Goal: Task Accomplishment & Management: Manage account settings

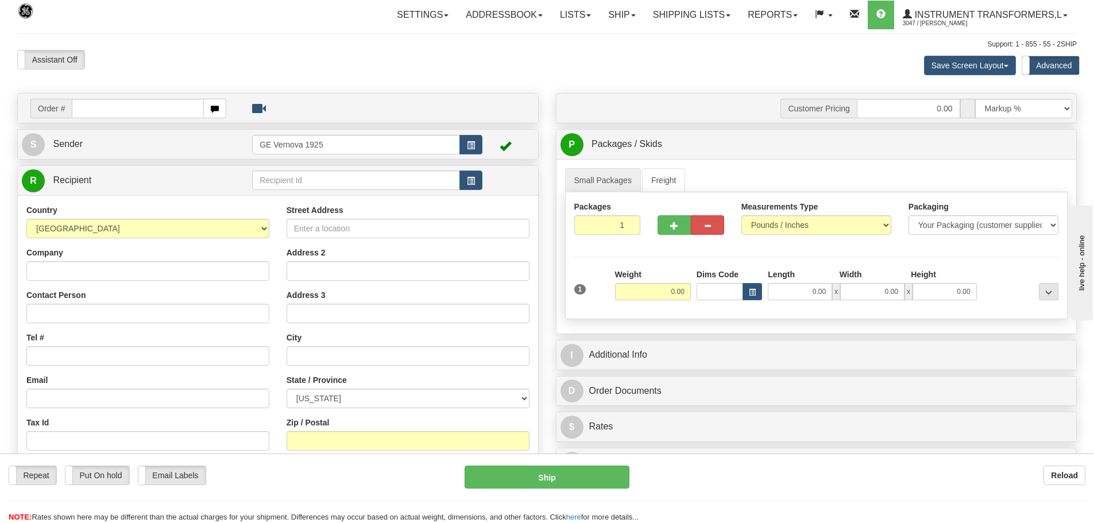
click at [103, 109] on input "text" at bounding box center [138, 109] width 132 height 20
type input "86706593"
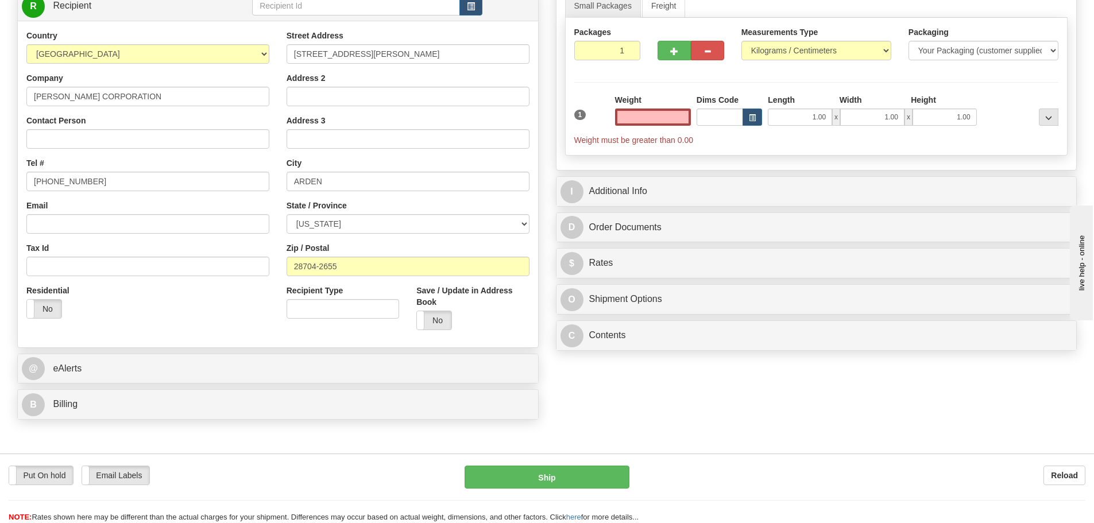
scroll to position [230, 0]
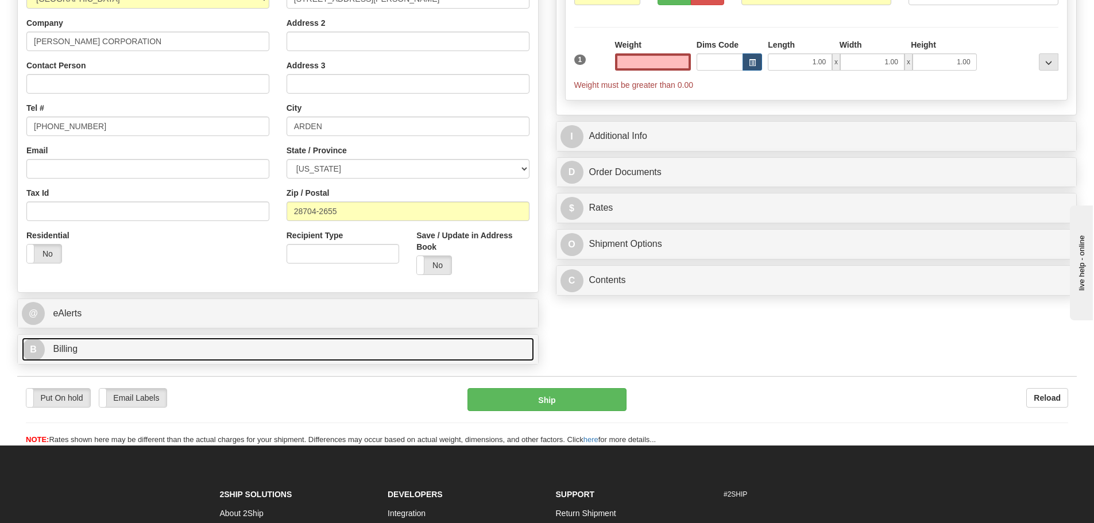
type input "0.00"
click at [118, 351] on link "B Billing" at bounding box center [278, 350] width 512 height 24
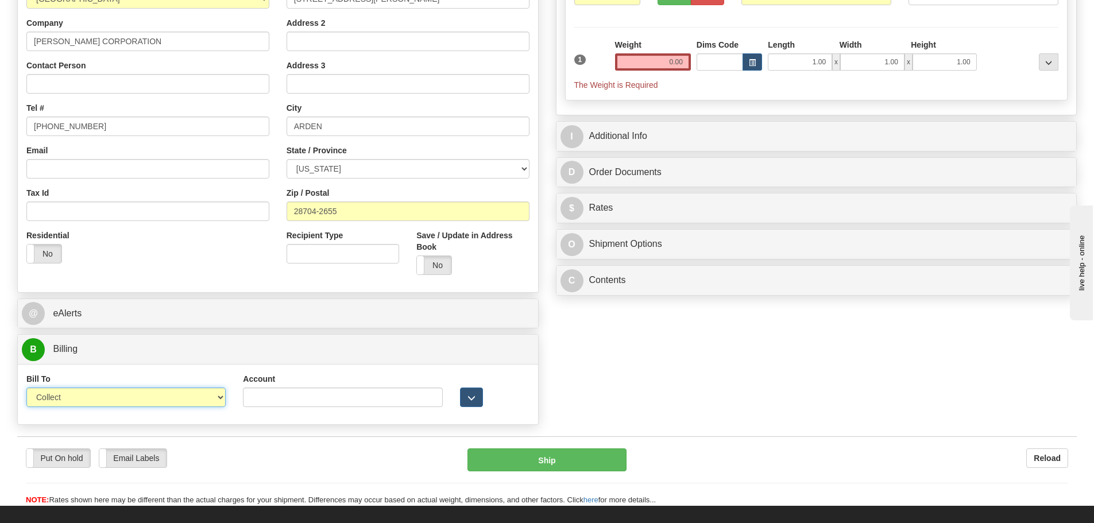
click at [218, 400] on select "Sender Recipient Third Party Collect" at bounding box center [125, 398] width 199 height 20
select select "2"
click at [26, 388] on select "Sender Recipient Third Party Collect" at bounding box center [125, 398] width 199 height 20
click at [257, 396] on input "Account" at bounding box center [342, 398] width 199 height 20
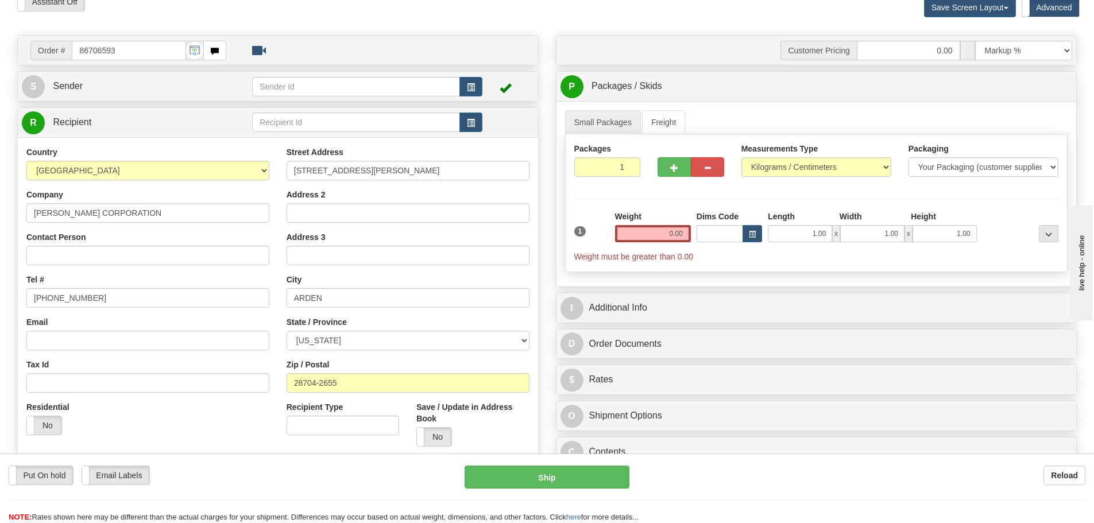
scroll to position [57, 0]
type input "103014760"
click at [890, 168] on select "Pounds / Inches Kilograms / Centimeters" at bounding box center [816, 168] width 150 height 20
select select "0"
click at [741, 158] on select "Pounds / Inches Kilograms / Centimeters" at bounding box center [816, 168] width 150 height 20
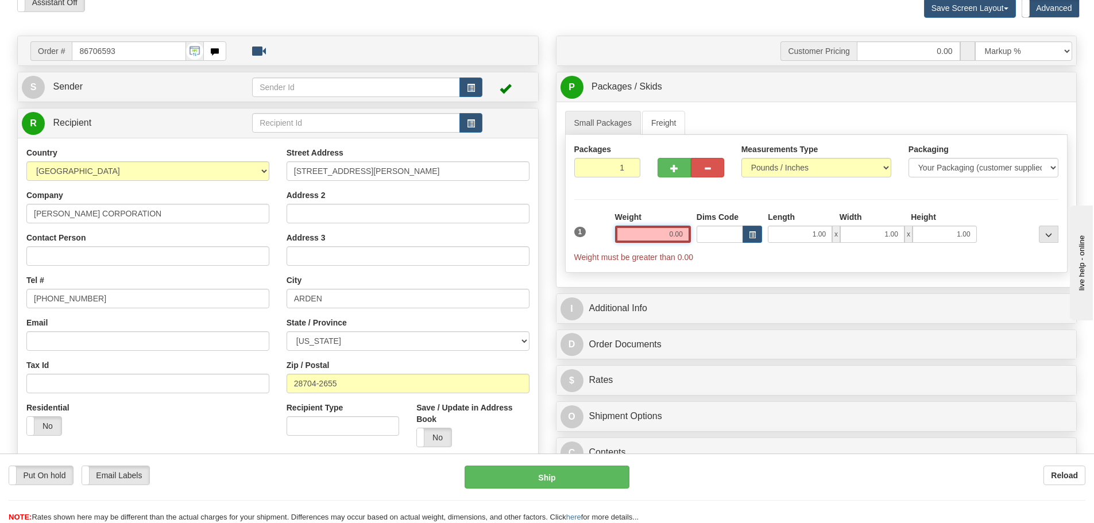
click at [688, 237] on input "0.00" at bounding box center [653, 234] width 76 height 17
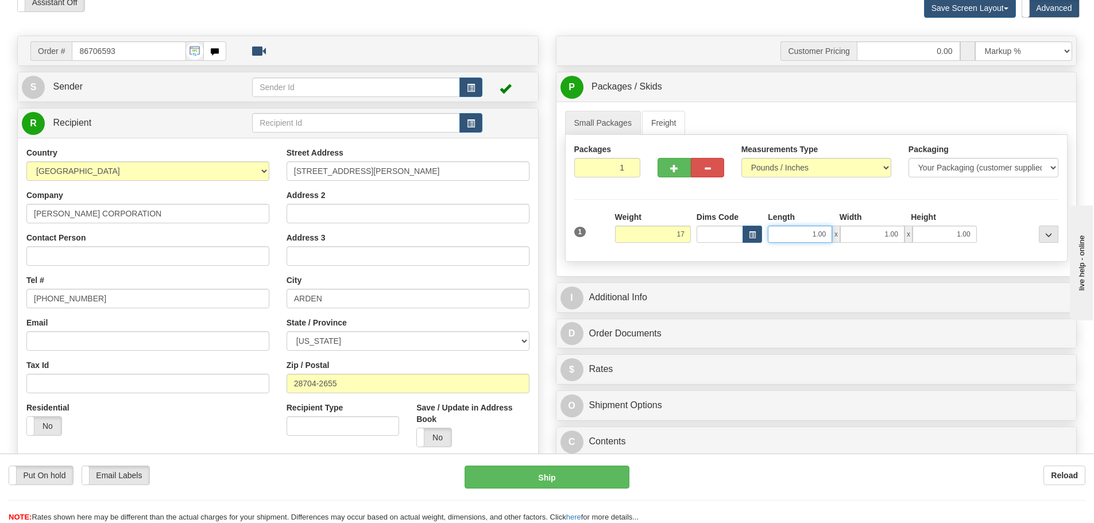
type input "17.00"
click at [832, 232] on input "1.00" at bounding box center [800, 234] width 64 height 17
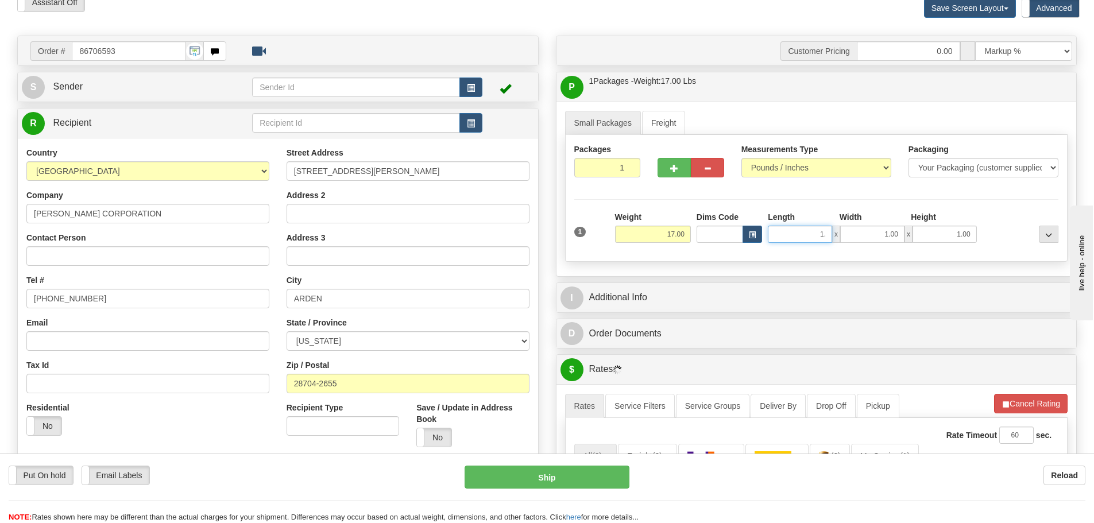
type input "1"
type input "16.00"
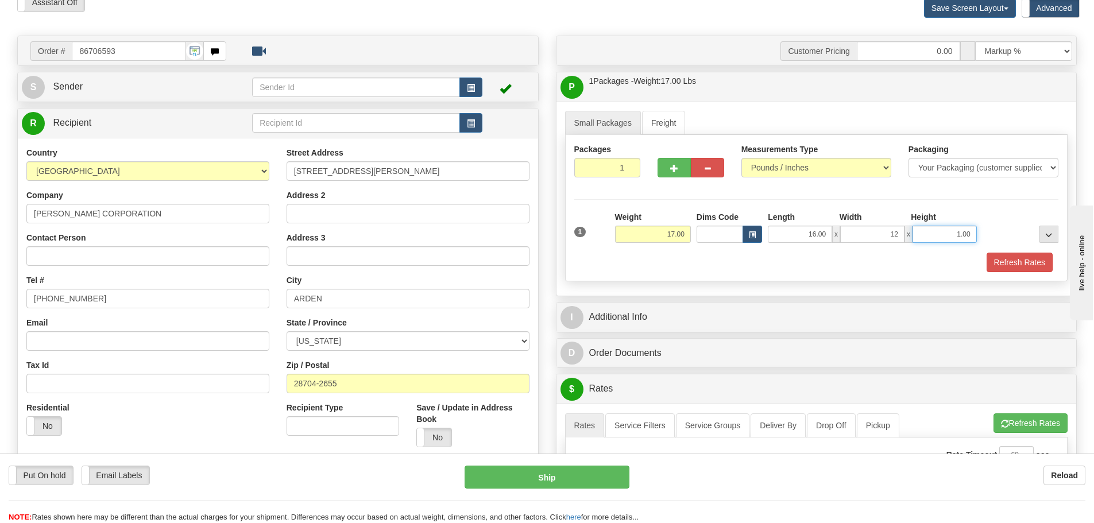
type input "12.00"
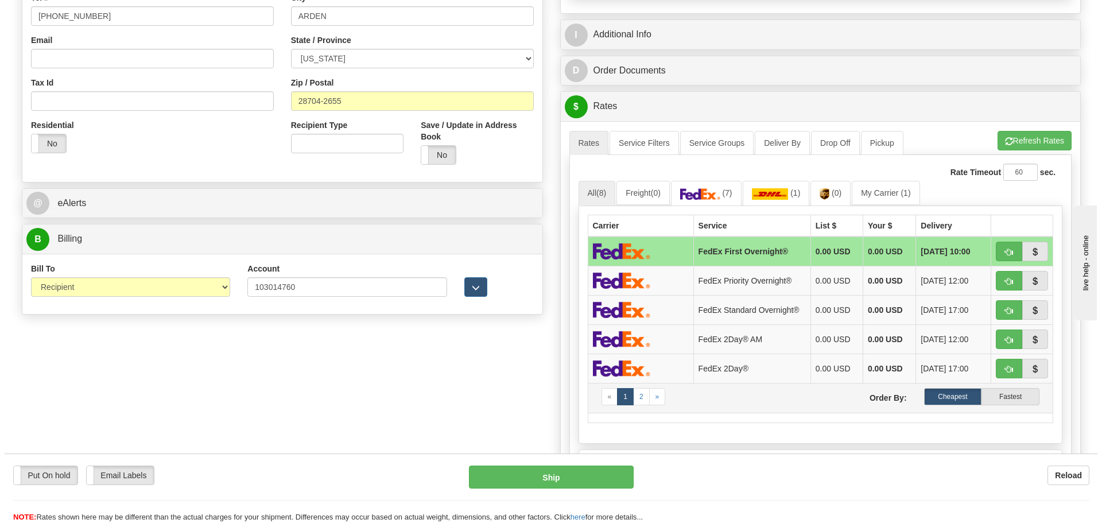
scroll to position [402, 0]
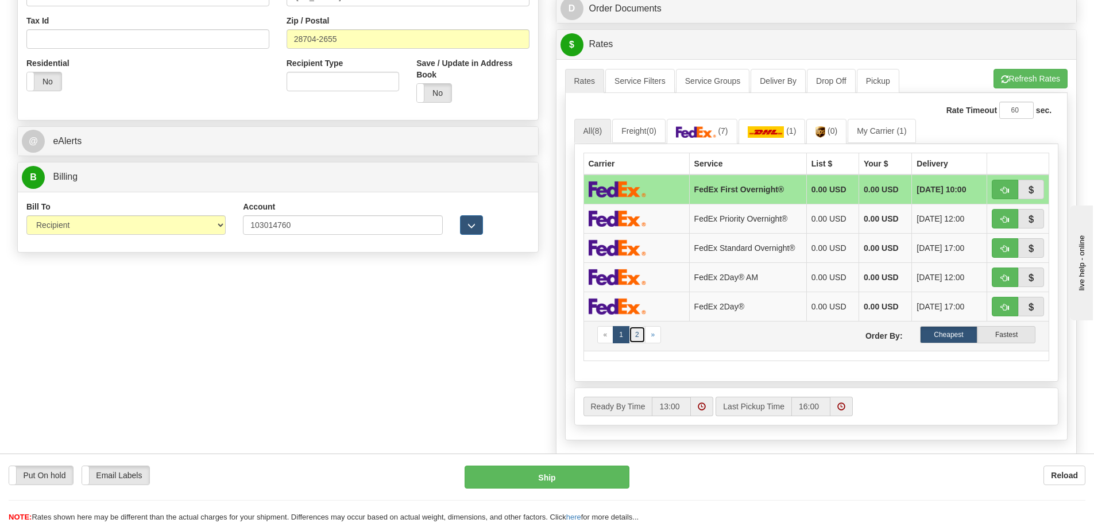
type input "7.00"
click at [638, 338] on link "2" at bounding box center [637, 334] width 17 height 17
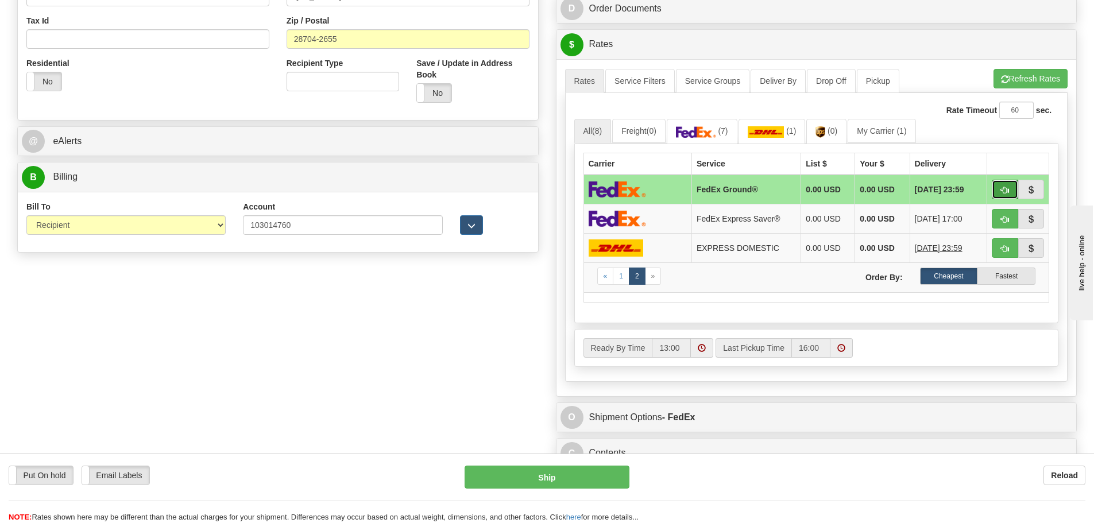
click at [1008, 189] on span "button" at bounding box center [1005, 190] width 8 height 7
type input "92"
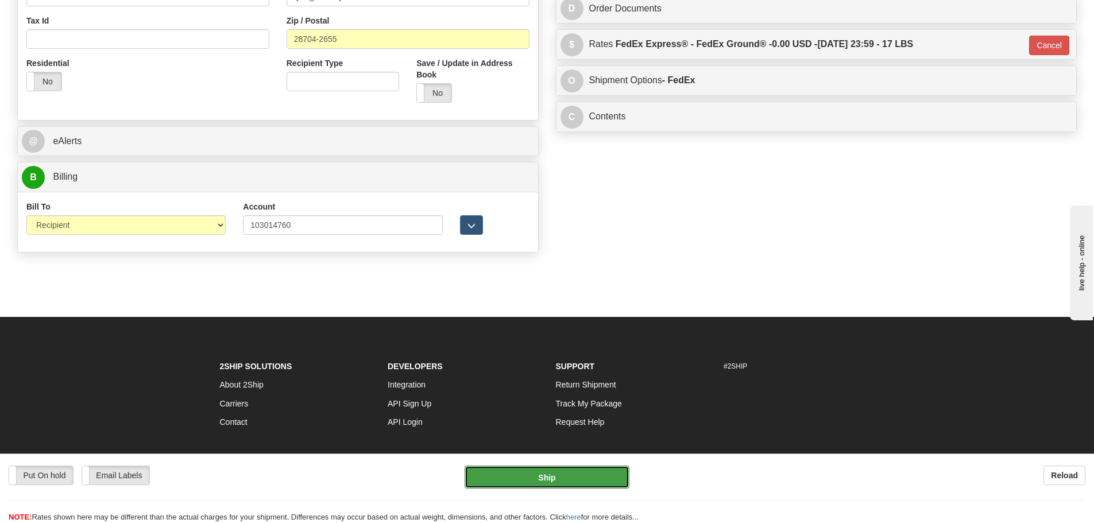
click at [584, 478] on button "Ship" at bounding box center [546, 477] width 165 height 23
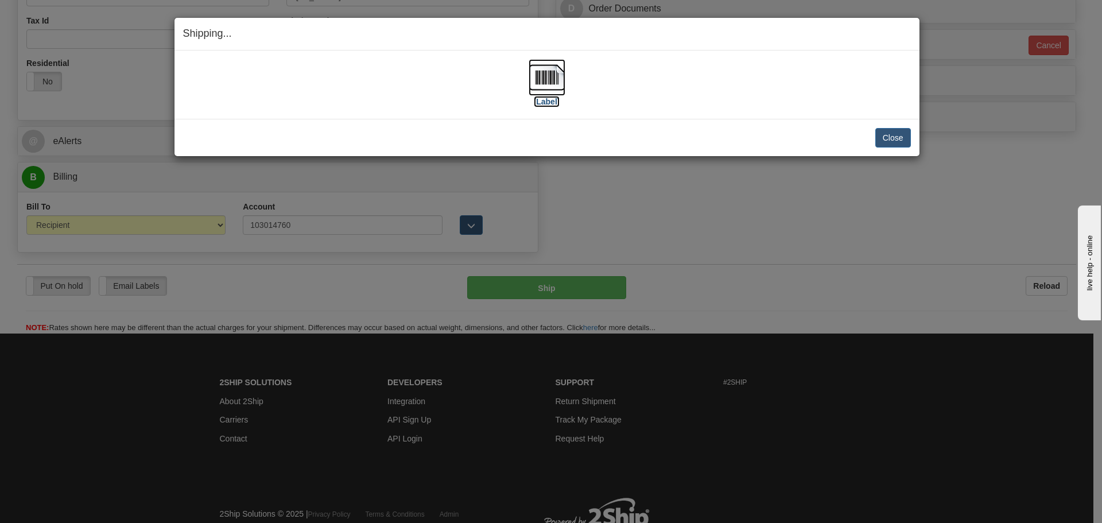
click at [553, 77] on img at bounding box center [547, 77] width 37 height 37
click at [897, 135] on button "Close" at bounding box center [894, 138] width 36 height 20
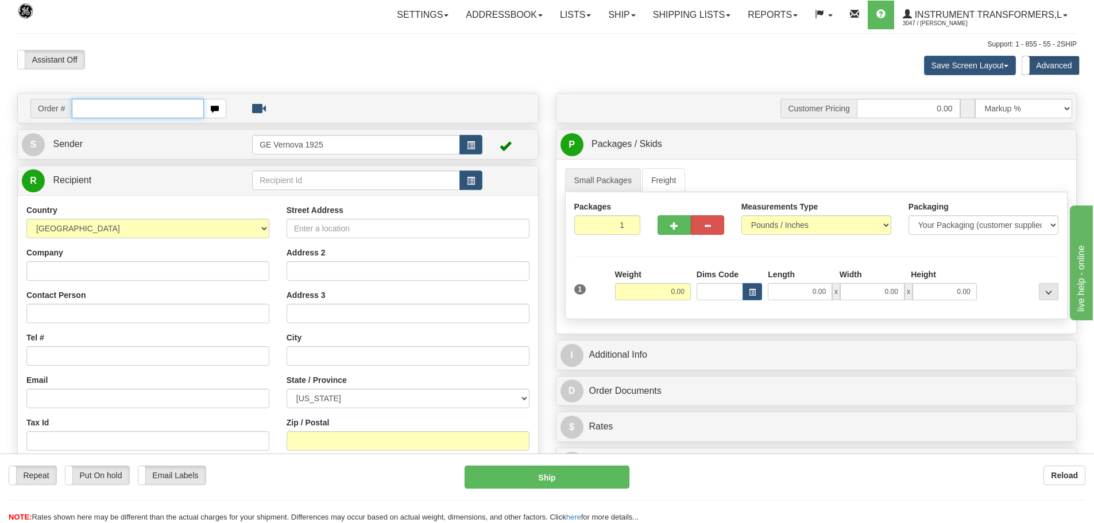
click at [83, 108] on input "text" at bounding box center [138, 109] width 132 height 20
type input "86706597"
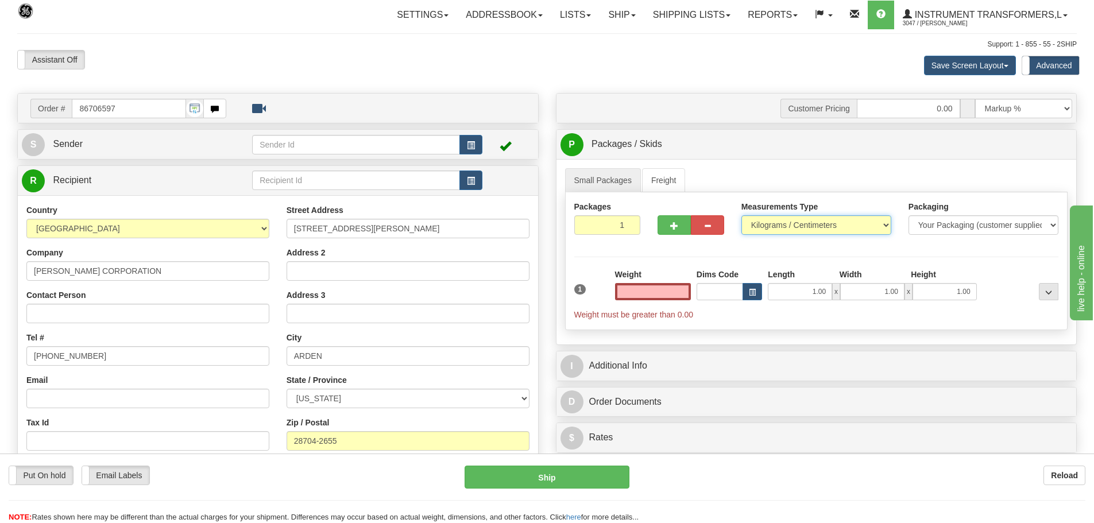
type input "0.00"
click at [884, 222] on select "Pounds / Inches Kilograms / Centimeters" at bounding box center [816, 225] width 150 height 20
select select "0"
click at [741, 215] on select "Pounds / Inches Kilograms / Centimeters" at bounding box center [816, 225] width 150 height 20
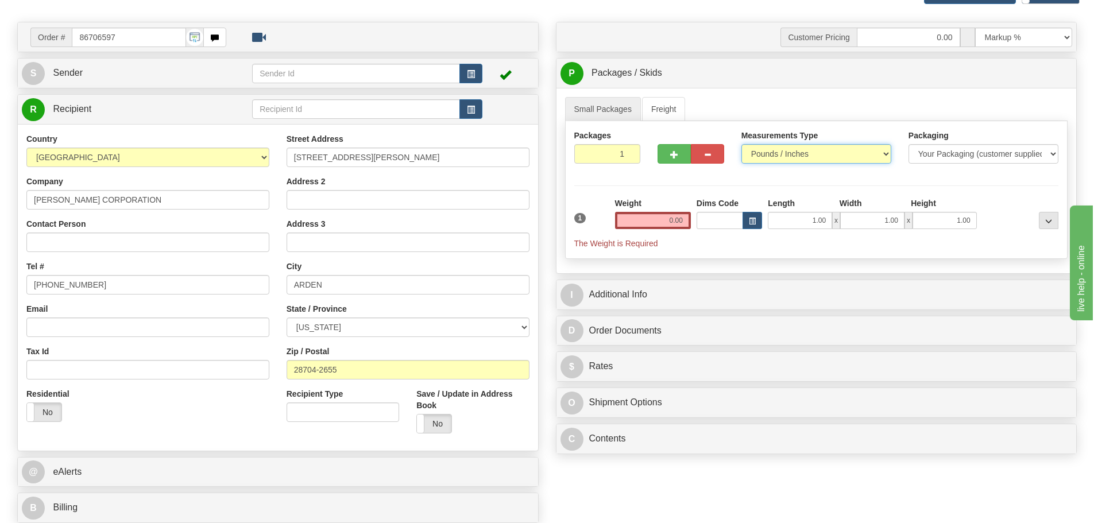
scroll to position [230, 0]
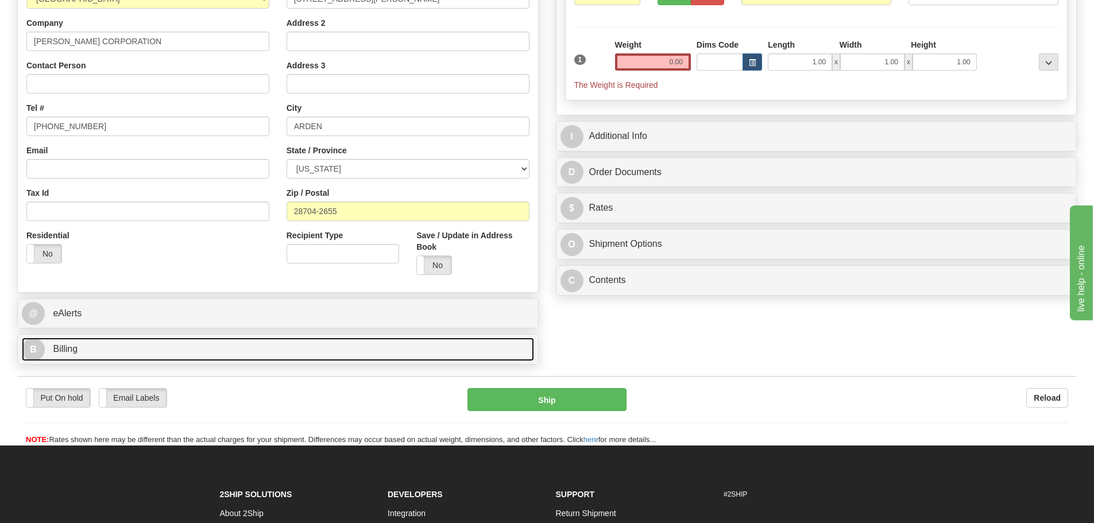
click at [131, 355] on link "B Billing" at bounding box center [278, 350] width 512 height 24
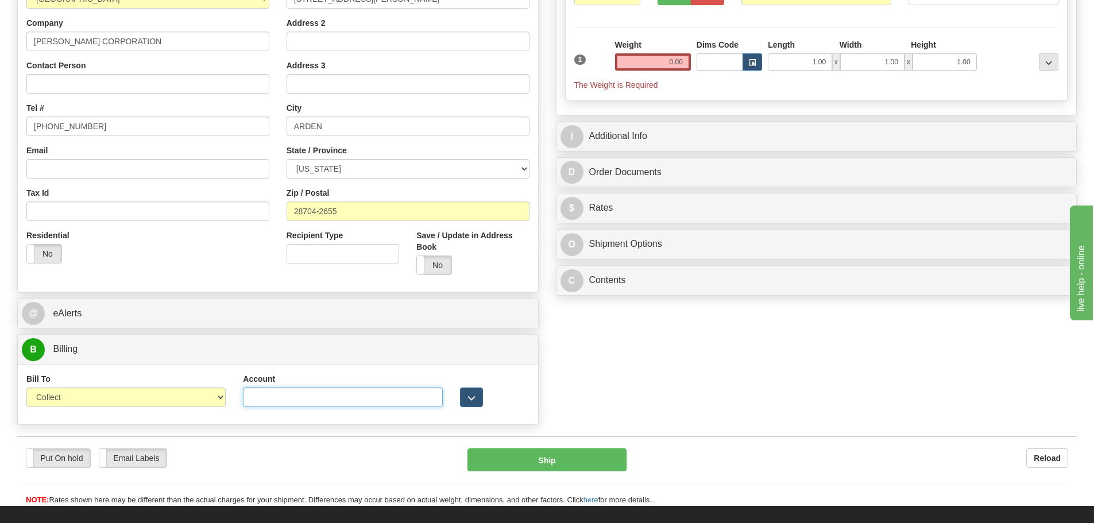
click at [274, 396] on input "Account" at bounding box center [342, 398] width 199 height 20
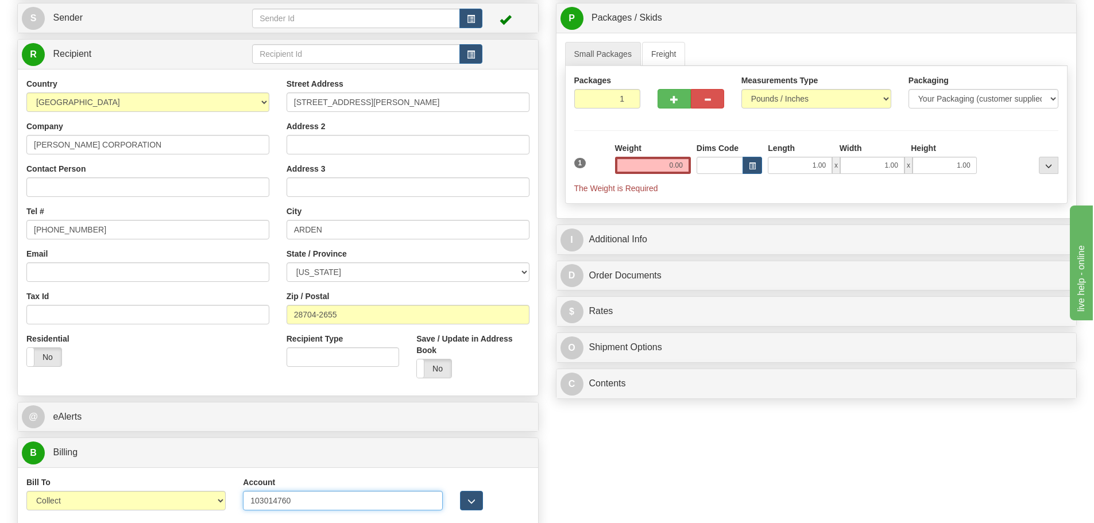
scroll to position [0, 0]
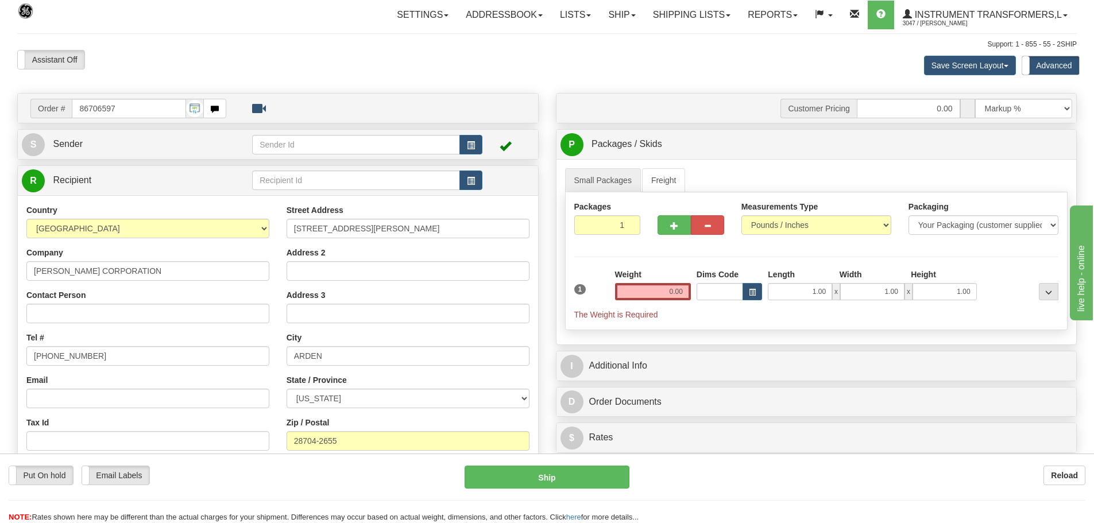
type input "103014760"
click at [687, 292] on input "0.00" at bounding box center [653, 291] width 76 height 17
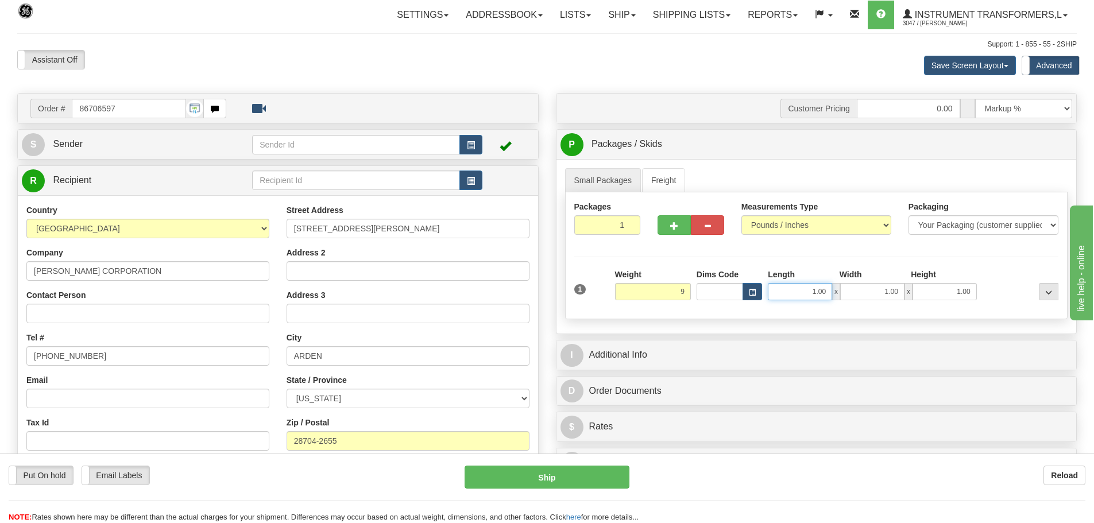
type input "9.00"
click at [828, 293] on input "1.00" at bounding box center [800, 291] width 64 height 17
type input "1"
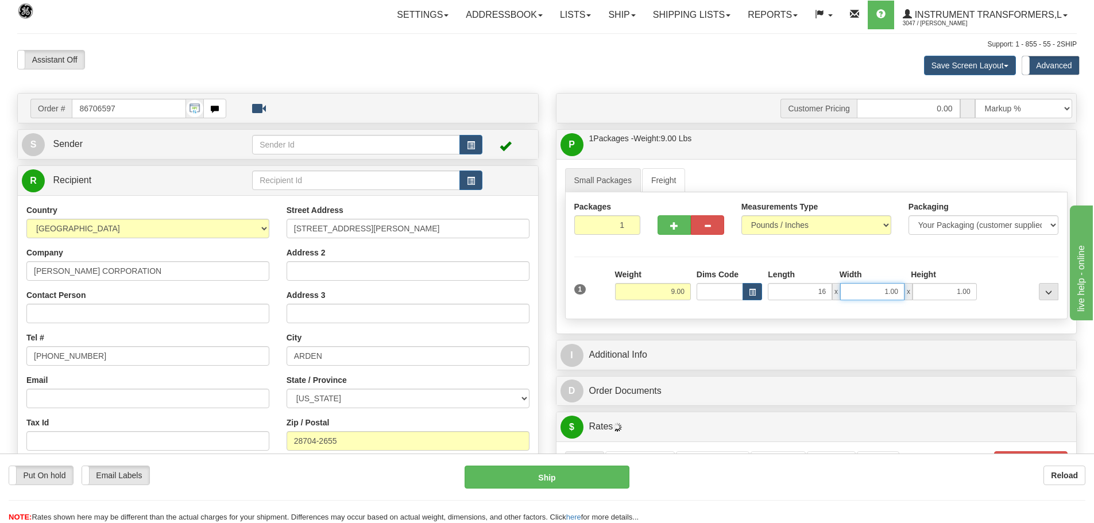
type input "16.00"
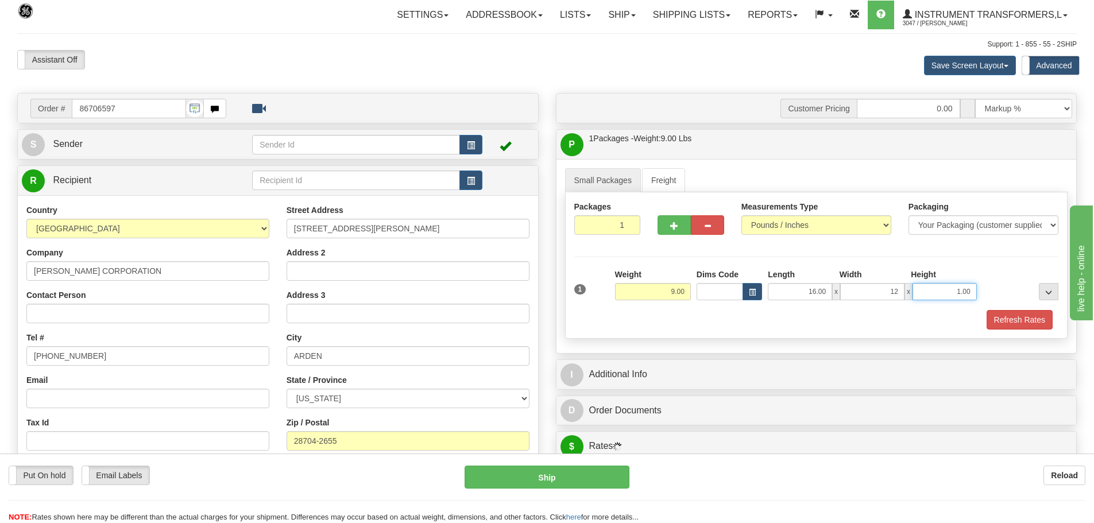
type input "12.00"
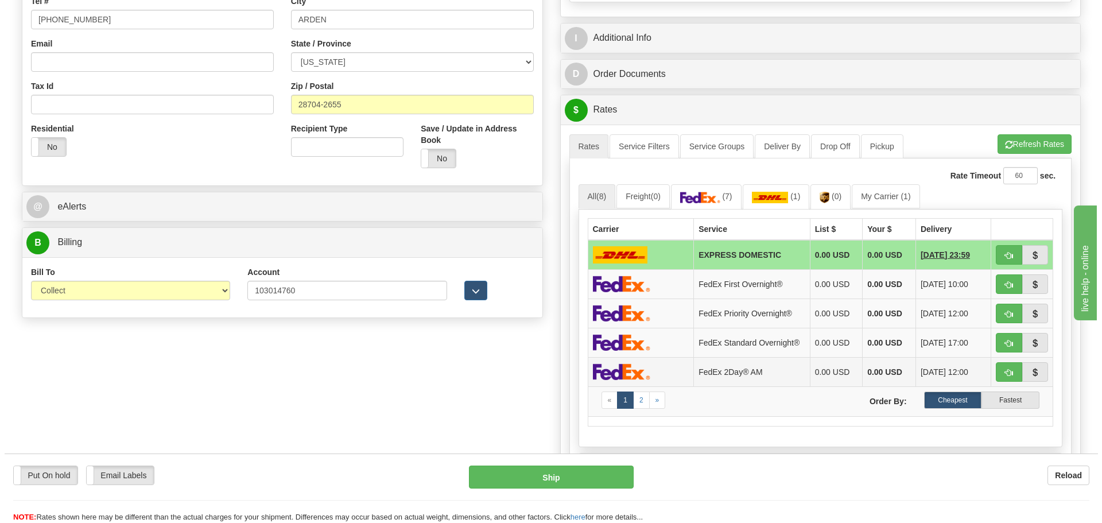
scroll to position [344, 0]
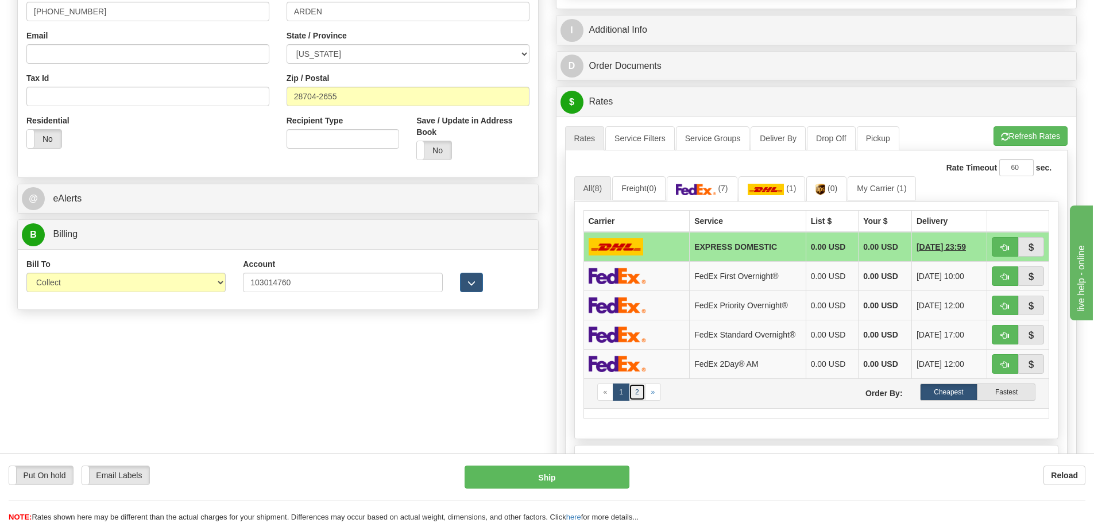
type input "7.00"
click at [636, 398] on link "2" at bounding box center [637, 392] width 17 height 17
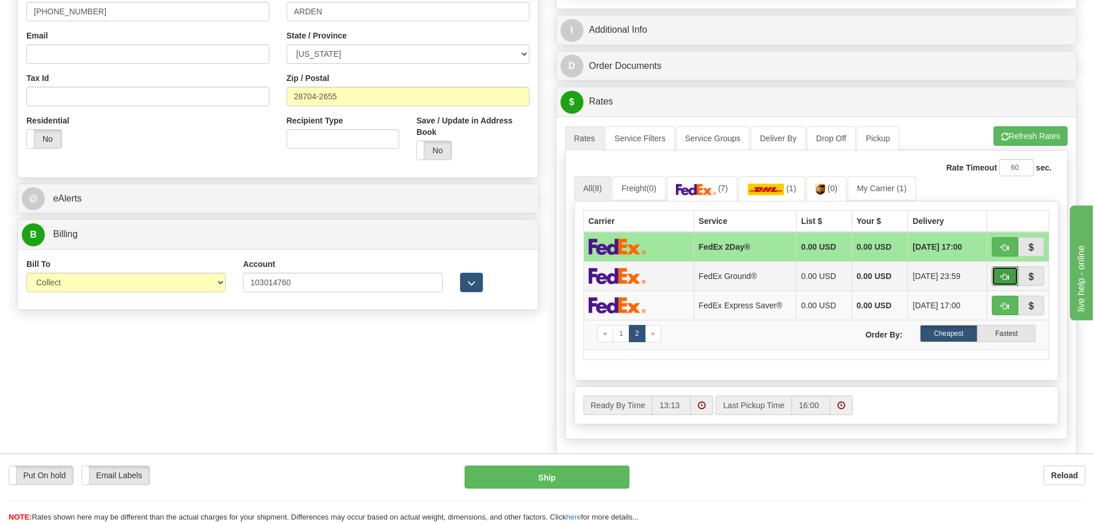
click at [1003, 274] on span "button" at bounding box center [1005, 276] width 8 height 7
type input "92"
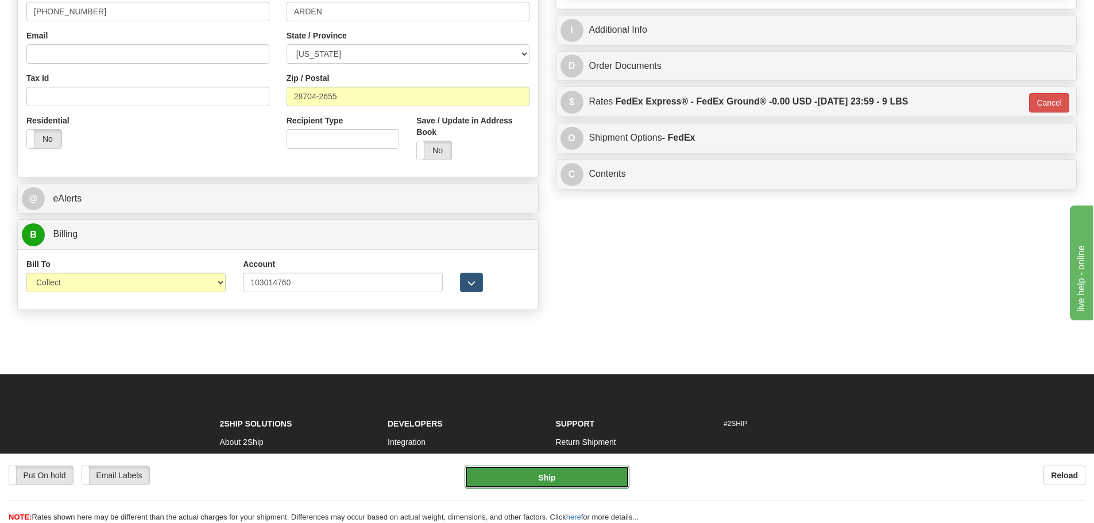
click at [557, 474] on button "Ship" at bounding box center [546, 477] width 165 height 23
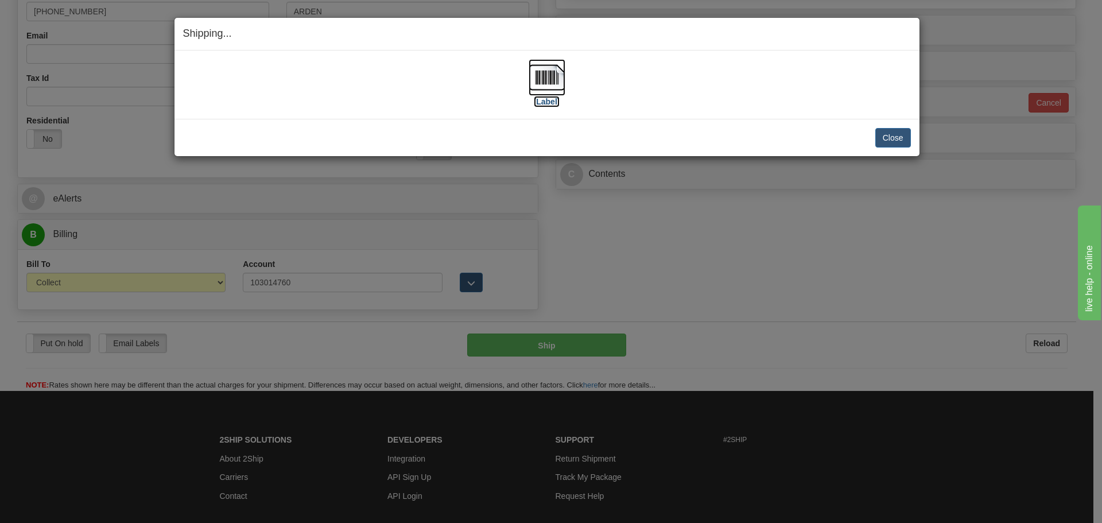
click at [549, 74] on img at bounding box center [547, 77] width 37 height 37
click at [903, 138] on button "Close" at bounding box center [894, 138] width 36 height 20
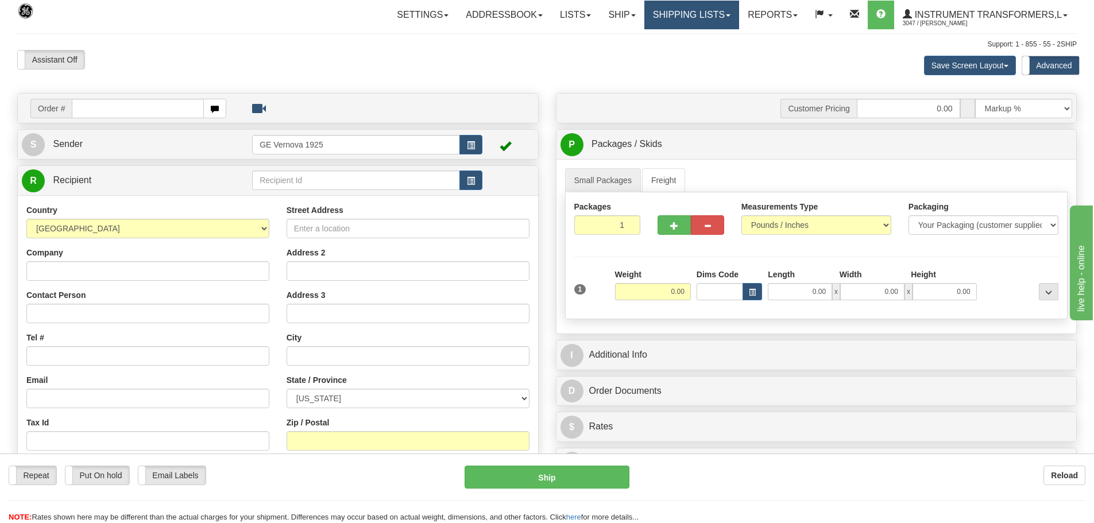
click at [728, 13] on link "Shipping lists" at bounding box center [691, 15] width 95 height 29
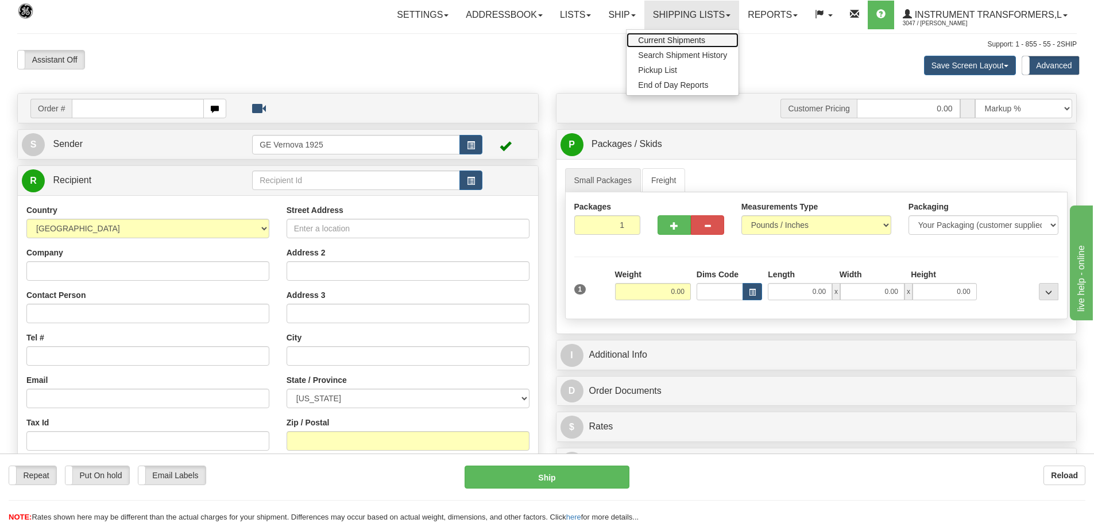
click at [706, 39] on link "Current Shipments" at bounding box center [682, 40] width 112 height 15
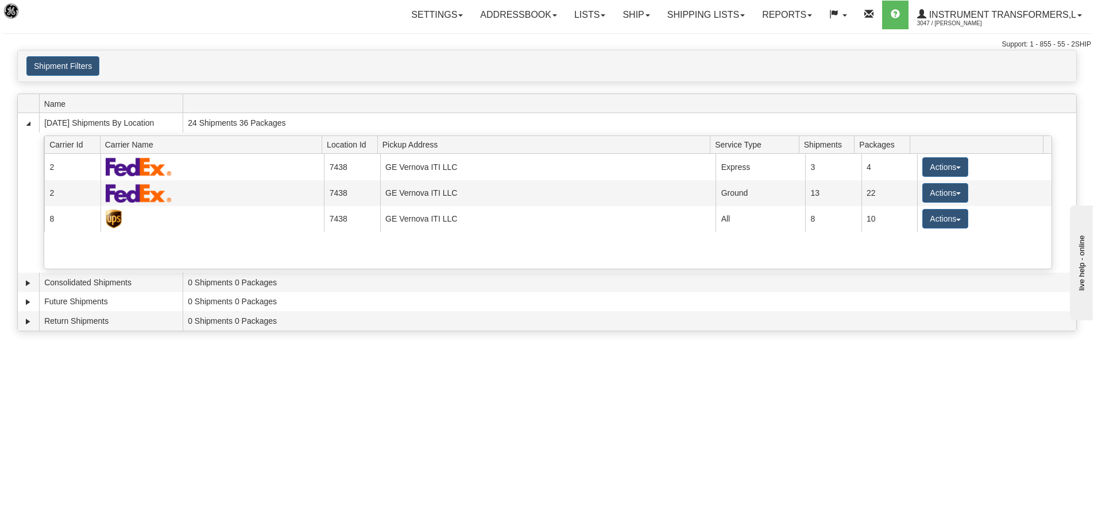
click at [369, 402] on div "Toggle navigation Settings Shipping Preferences Fields Preferences New Recipien…" at bounding box center [547, 261] width 1094 height 523
click at [736, 16] on link "Shipping lists" at bounding box center [706, 15] width 95 height 29
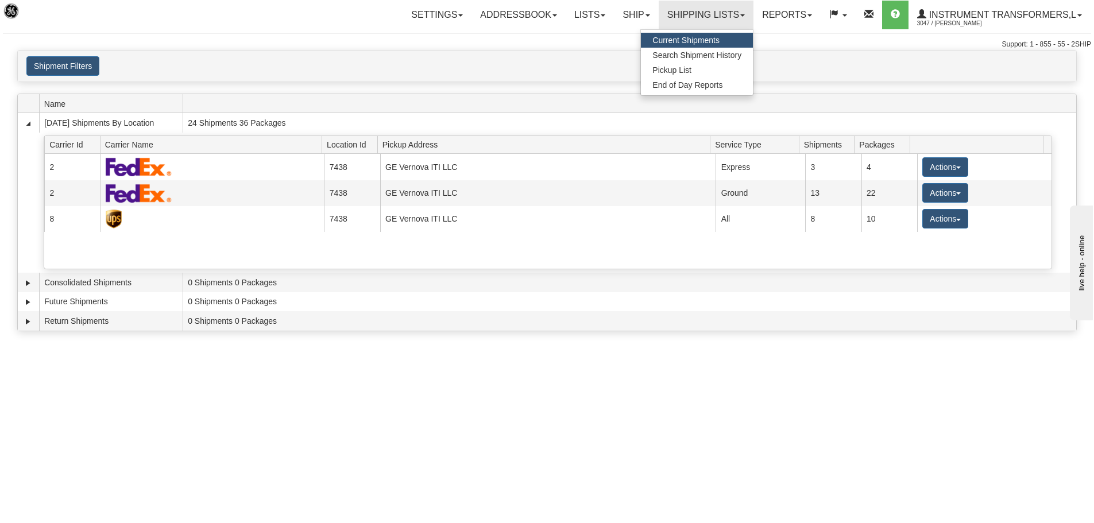
click at [587, 59] on div "Shipment Filters Website Agent Client" at bounding box center [547, 66] width 1058 height 20
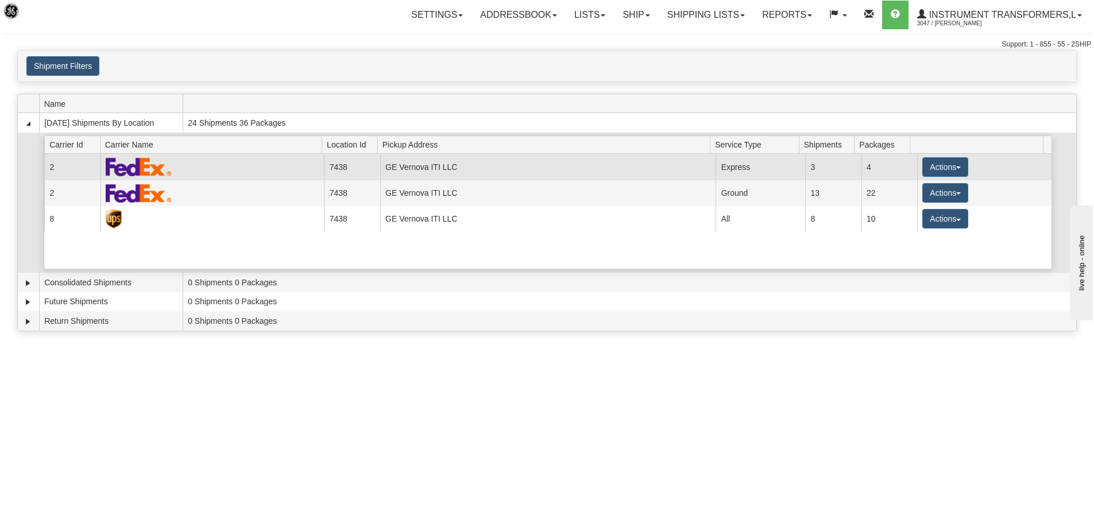
click at [210, 167] on td at bounding box center [212, 167] width 224 height 26
click at [429, 164] on td "GE Vernova ITI LLC" at bounding box center [548, 167] width 336 height 26
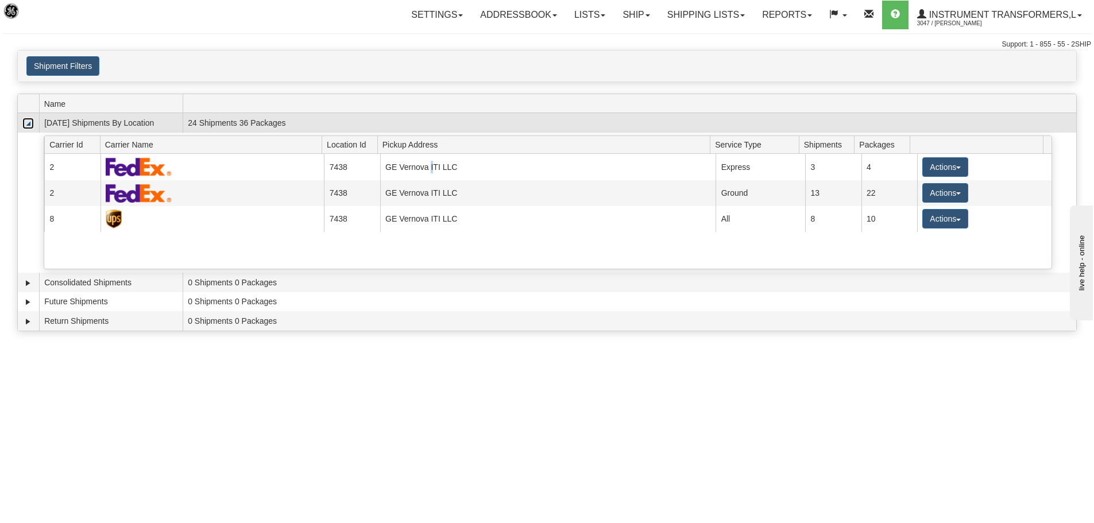
click at [33, 125] on link "Collapse" at bounding box center [27, 123] width 11 height 11
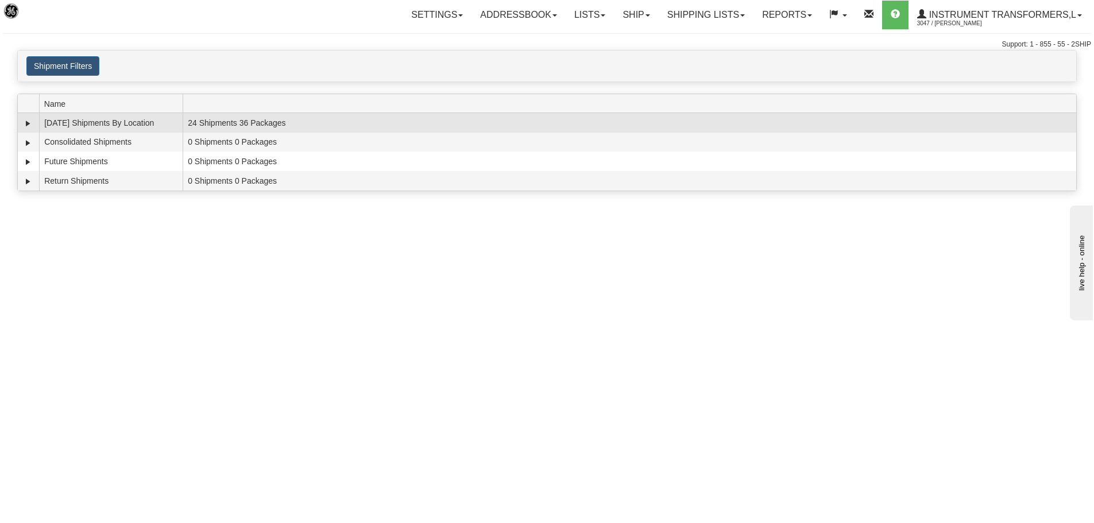
click at [328, 123] on td "24 Shipments 36 Packages" at bounding box center [629, 123] width 893 height 20
click at [90, 122] on td "Today Shipments By Location" at bounding box center [111, 123] width 144 height 20
click at [90, 122] on td "[DATE] Shipments By Location" at bounding box center [111, 123] width 144 height 20
click at [29, 125] on link "Expand" at bounding box center [27, 123] width 11 height 11
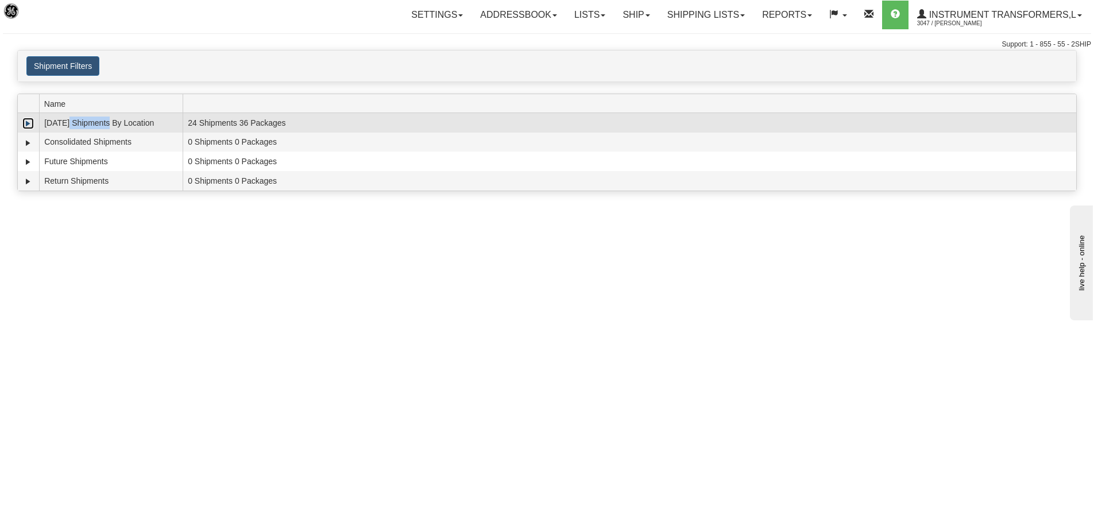
click at [29, 125] on link "Expand" at bounding box center [27, 123] width 11 height 11
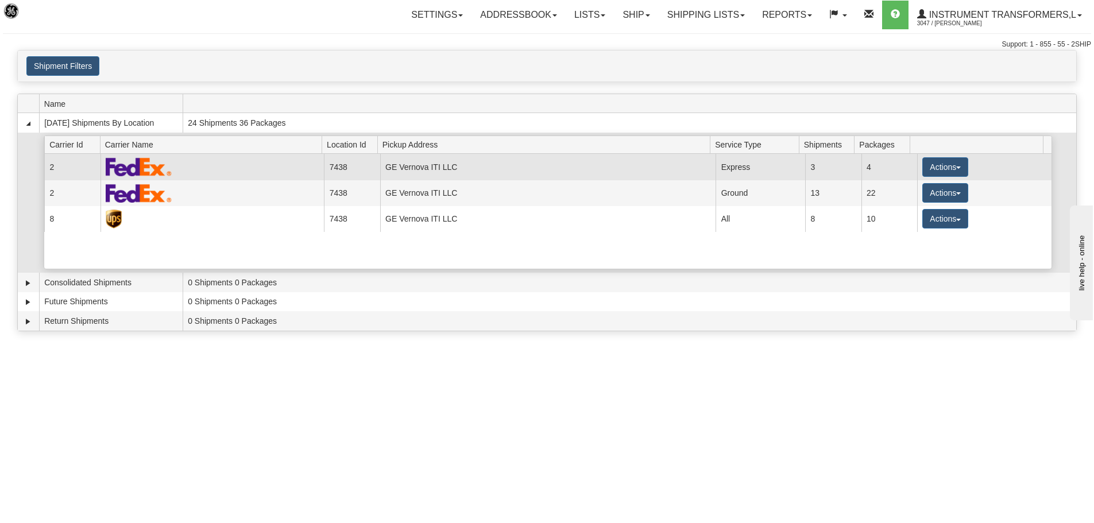
click at [268, 170] on td at bounding box center [212, 167] width 224 height 26
click at [955, 164] on button "Actions" at bounding box center [945, 167] width 46 height 20
click at [831, 172] on td "3" at bounding box center [833, 167] width 56 height 26
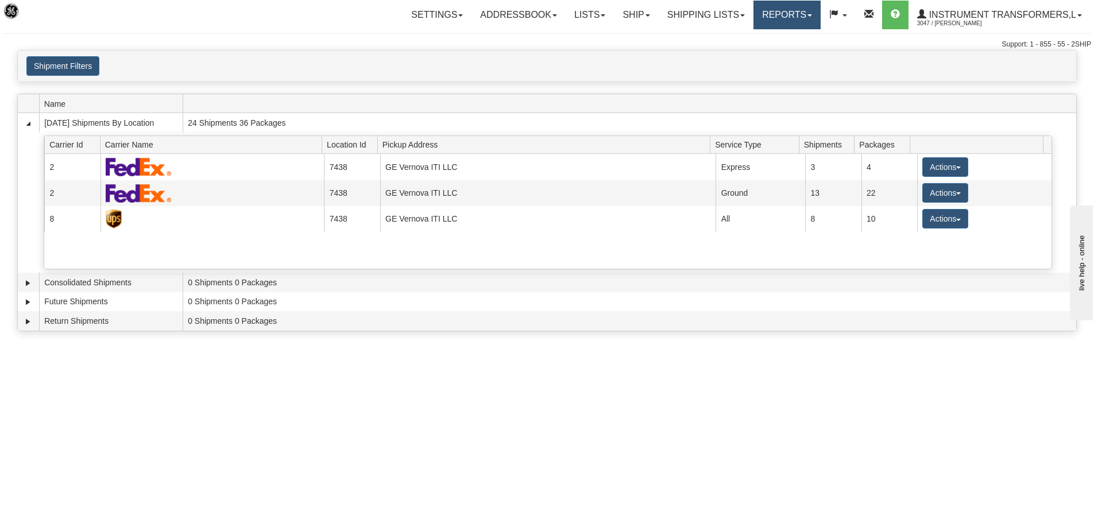
click at [809, 16] on span at bounding box center [809, 15] width 5 height 2
click at [770, 51] on span "New Dashboard" at bounding box center [754, 55] width 57 height 9
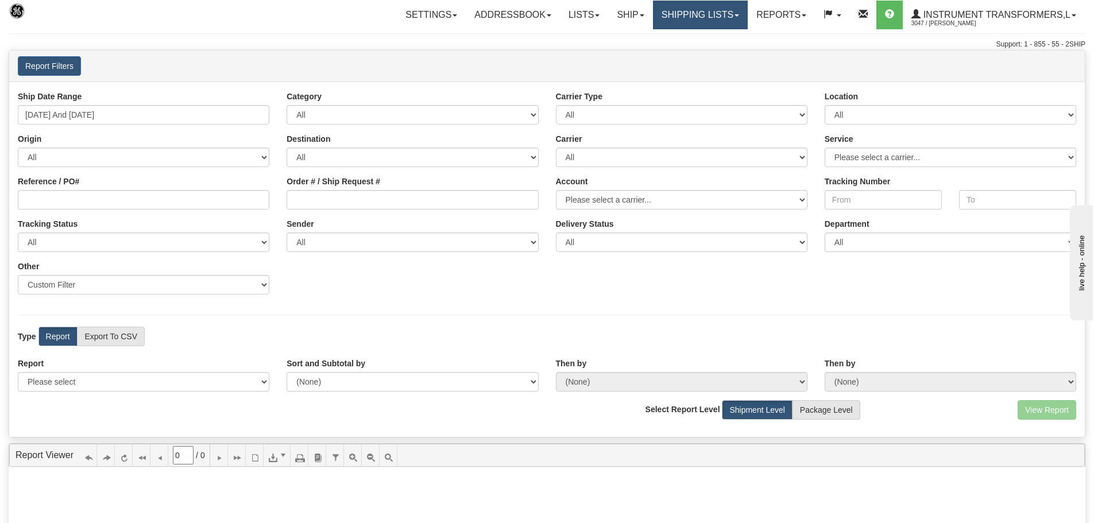
click at [729, 13] on link "Shipping lists" at bounding box center [700, 15] width 95 height 29
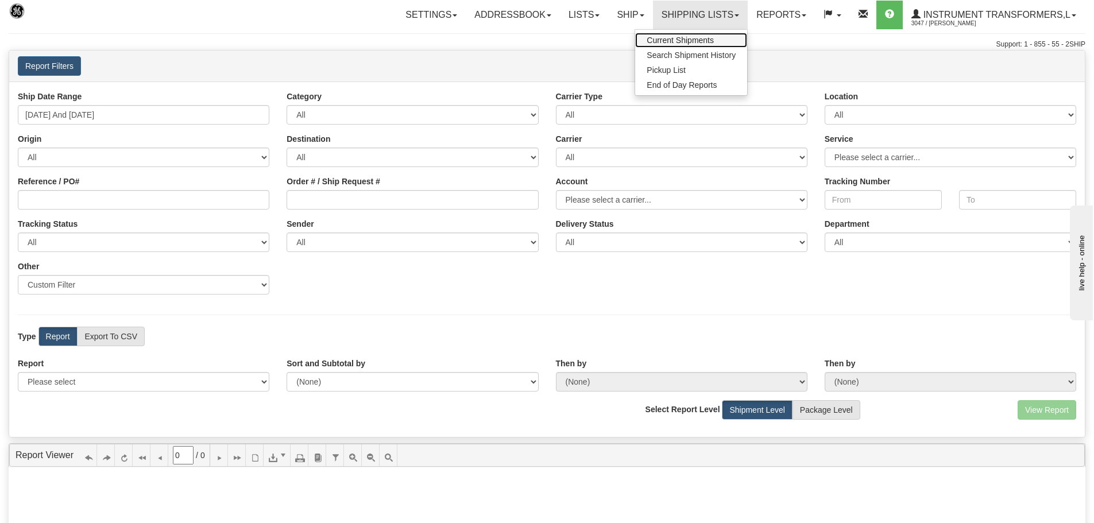
click at [700, 40] on span "Current Shipments" at bounding box center [679, 40] width 67 height 9
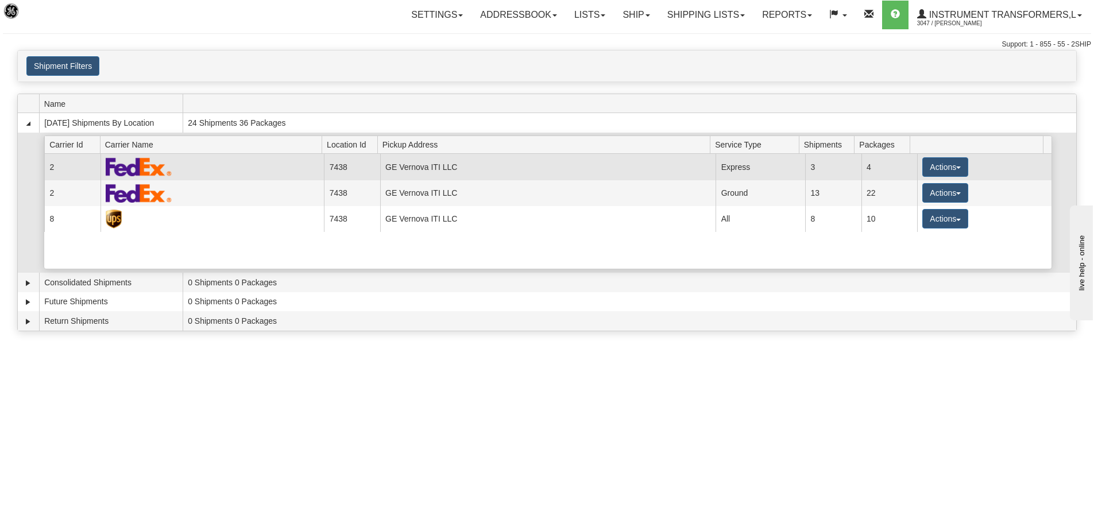
drag, startPoint x: 48, startPoint y: 168, endPoint x: 55, endPoint y: 168, distance: 7.5
click at [47, 168] on td "2" at bounding box center [72, 167] width 56 height 26
click at [55, 168] on td "2" at bounding box center [72, 167] width 56 height 26
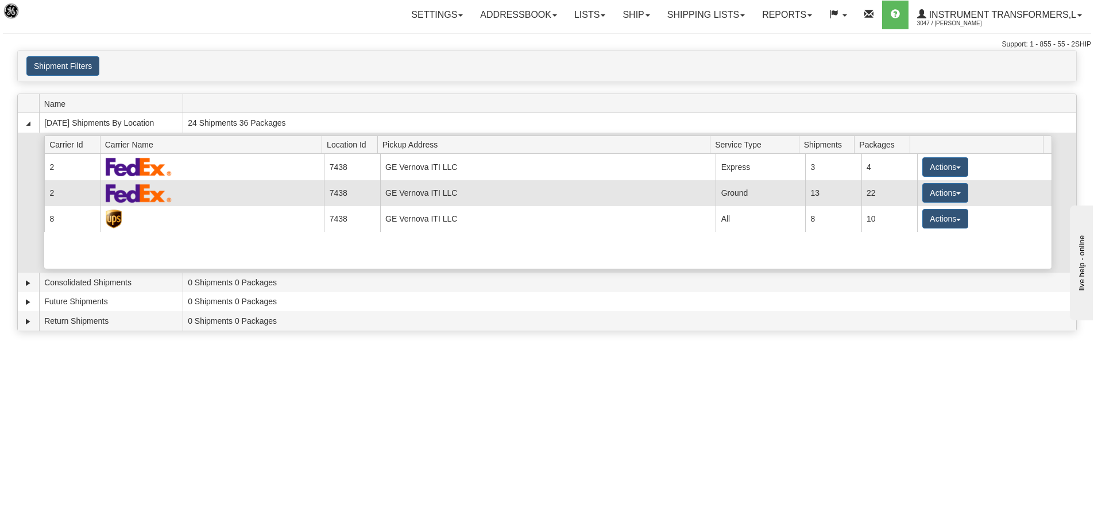
click at [510, 193] on td "GE Vernova ITI LLC" at bounding box center [548, 193] width 336 height 26
click at [955, 191] on button "Actions" at bounding box center [945, 193] width 46 height 20
click at [938, 214] on link "Details" at bounding box center [922, 214] width 92 height 15
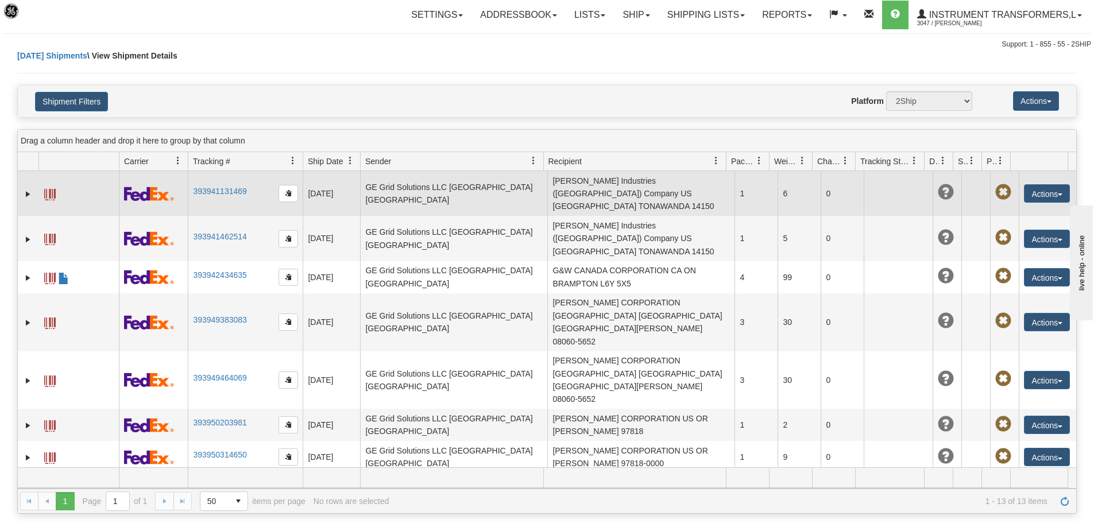
click at [466, 187] on td "GE Grid Solutions LLC [GEOGRAPHIC_DATA] [GEOGRAPHIC_DATA]" at bounding box center [453, 193] width 187 height 45
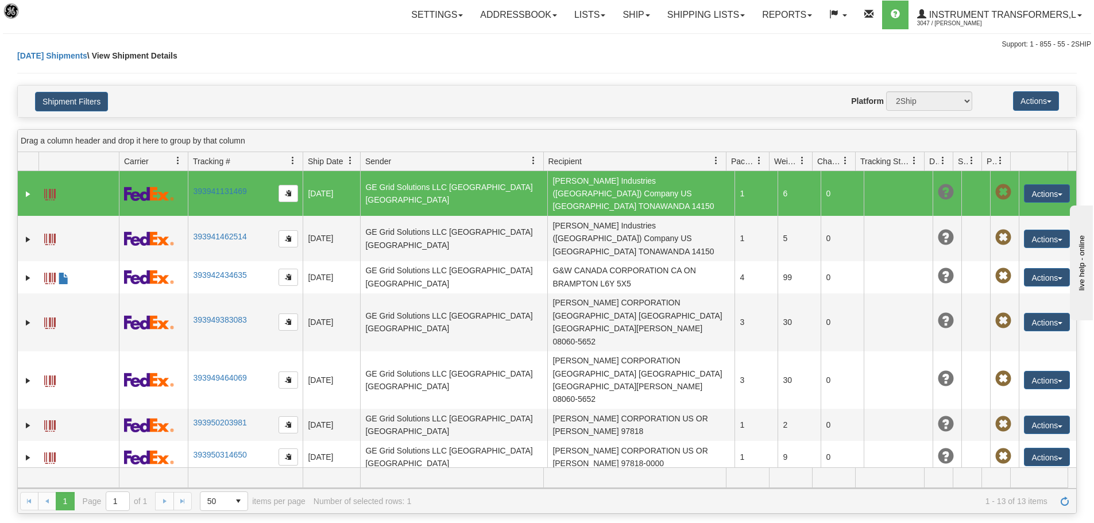
click at [466, 187] on td "GE Grid Solutions LLC [GEOGRAPHIC_DATA] [GEOGRAPHIC_DATA]" at bounding box center [453, 193] width 187 height 45
click at [53, 189] on span at bounding box center [49, 194] width 11 height 11
